Goal: Task Accomplishment & Management: Manage account settings

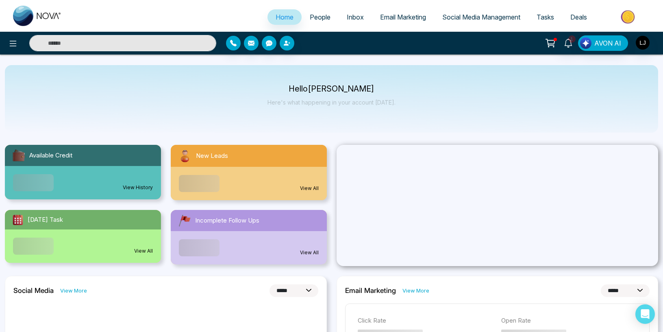
select select "*"
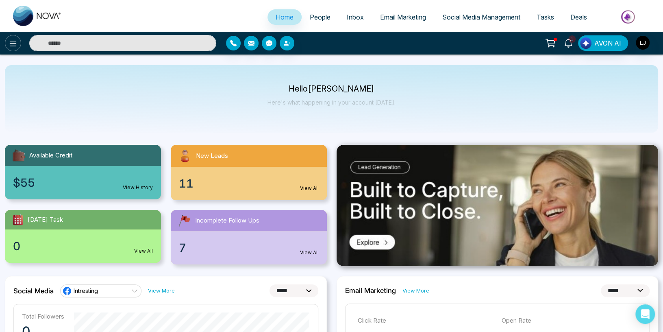
click at [10, 44] on icon at bounding box center [13, 44] width 10 height 10
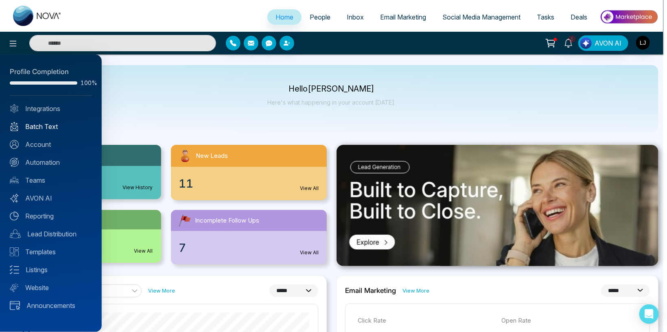
click at [45, 128] on link "Batch Text" at bounding box center [51, 127] width 82 height 10
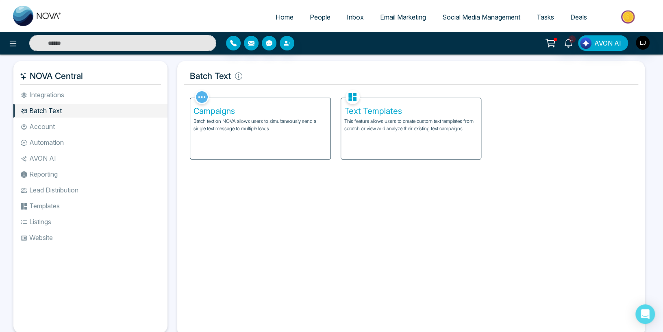
click at [270, 126] on p "Batch text on NOVA allows users to simultaneously send a single text message to…" at bounding box center [261, 125] width 134 height 15
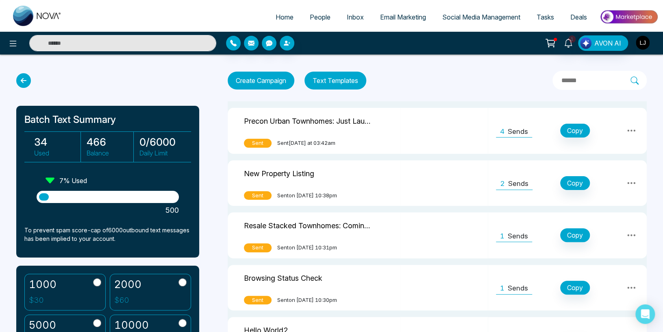
click at [642, 43] on img "button" at bounding box center [643, 43] width 14 height 14
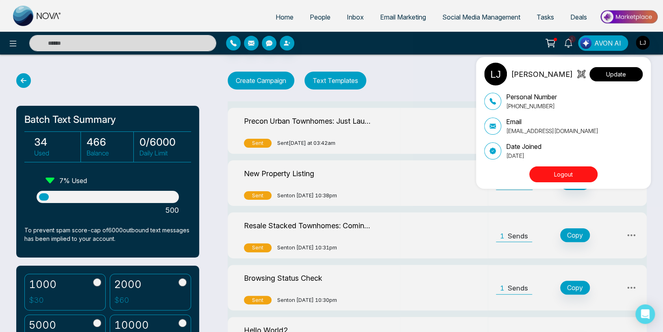
click at [628, 68] on button "Update" at bounding box center [616, 74] width 53 height 14
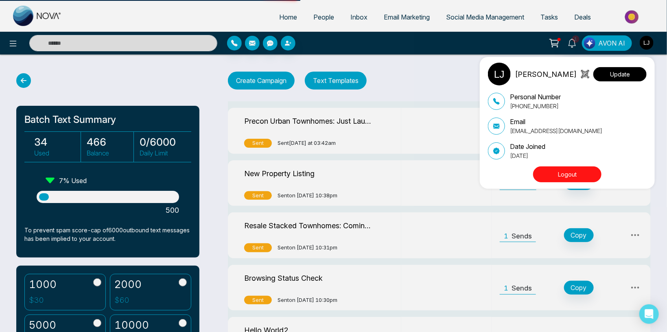
select select "***"
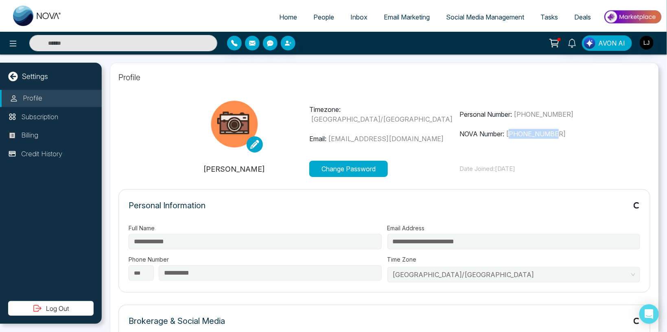
drag, startPoint x: 568, startPoint y: 132, endPoint x: 509, endPoint y: 133, distance: 59.4
click at [509, 133] on p "NOVA Number: [PHONE_NUMBER]" at bounding box center [534, 134] width 150 height 10
copy span "12368370229"
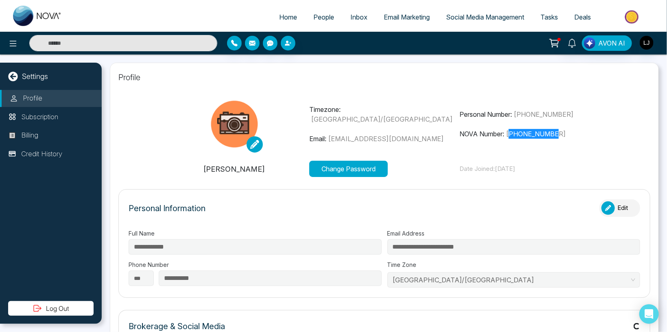
type input "*"
